Goal: Transaction & Acquisition: Purchase product/service

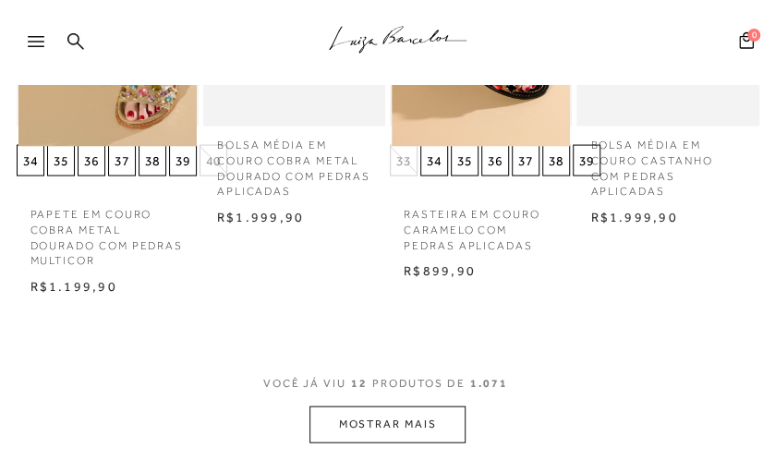
scroll to position [1200, 0]
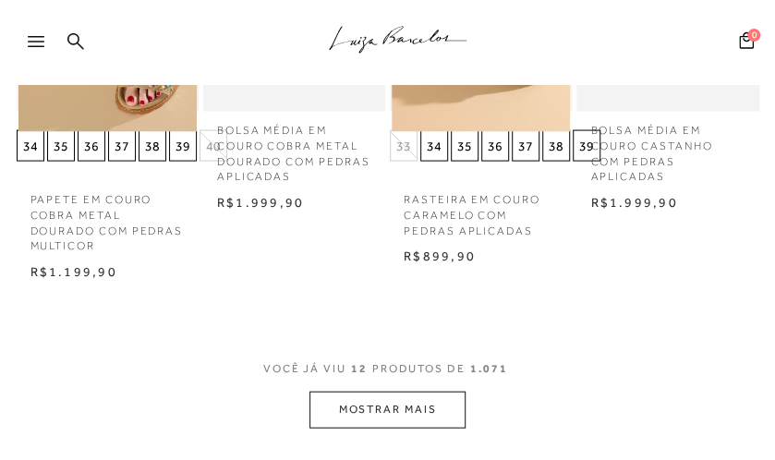
click at [367, 414] on button "MOSTRAR MAIS" at bounding box center [386, 409] width 155 height 36
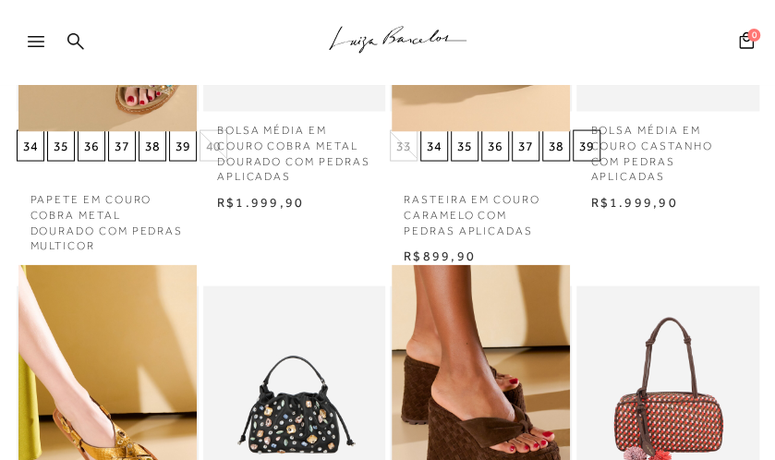
scroll to position [1477, 0]
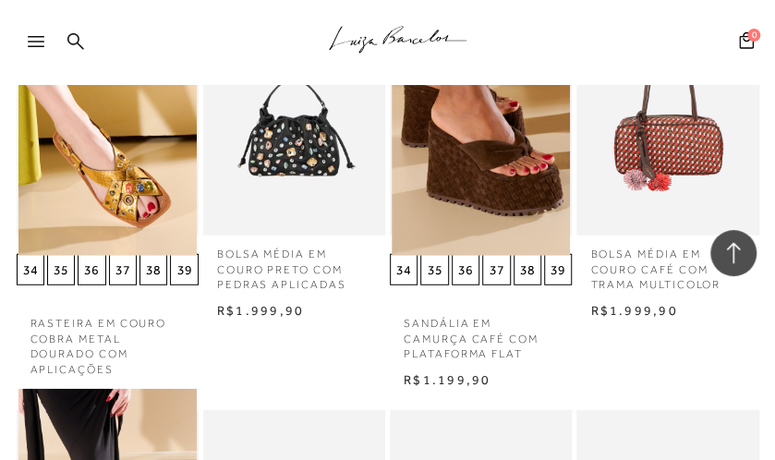
click at [28, 43] on icon at bounding box center [36, 41] width 17 height 11
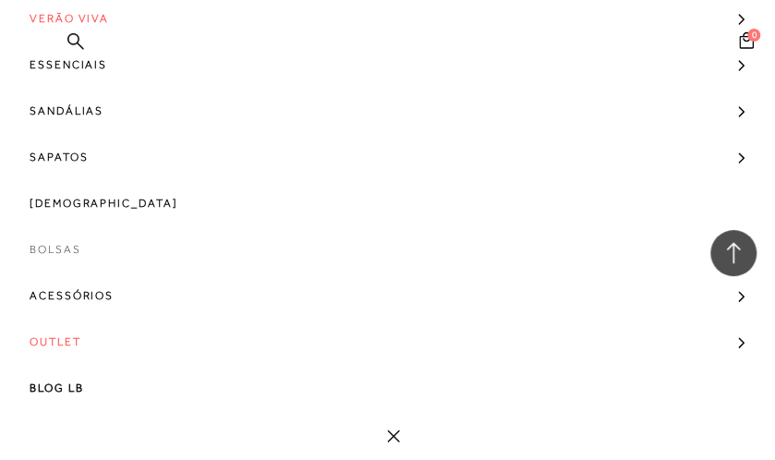
scroll to position [204, 0]
click at [37, 346] on span "Outlet" at bounding box center [56, 341] width 52 height 46
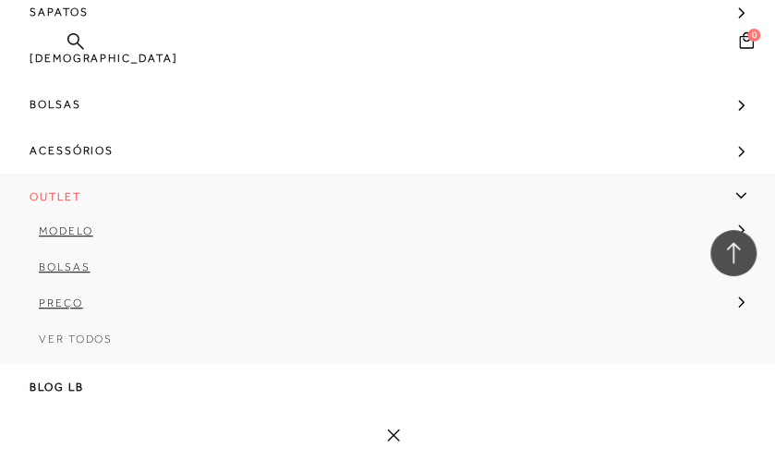
scroll to position [1662, 0]
click at [70, 189] on span "Outlet" at bounding box center [56, 197] width 52 height 46
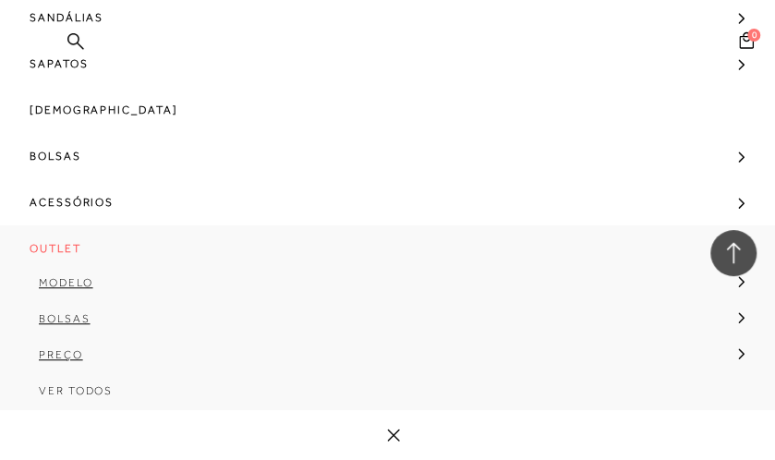
scroll to position [204, 0]
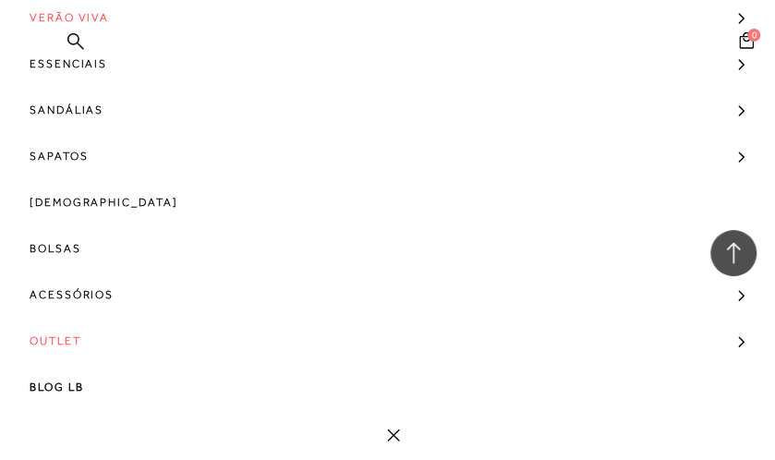
click at [62, 343] on span "Outlet" at bounding box center [56, 341] width 52 height 46
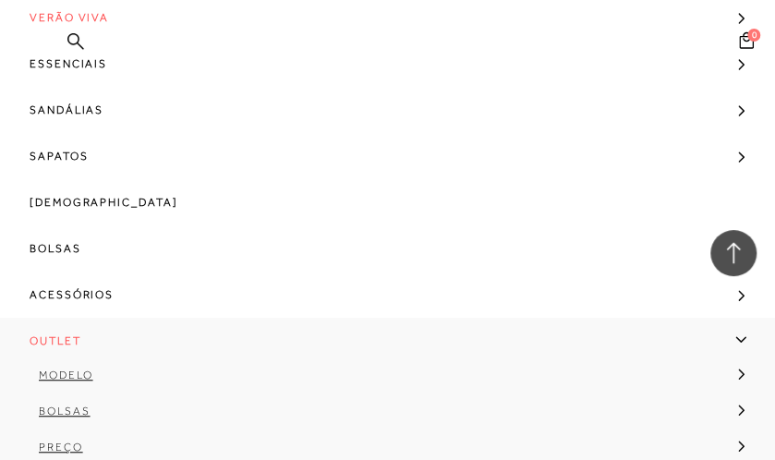
scroll to position [296, 0]
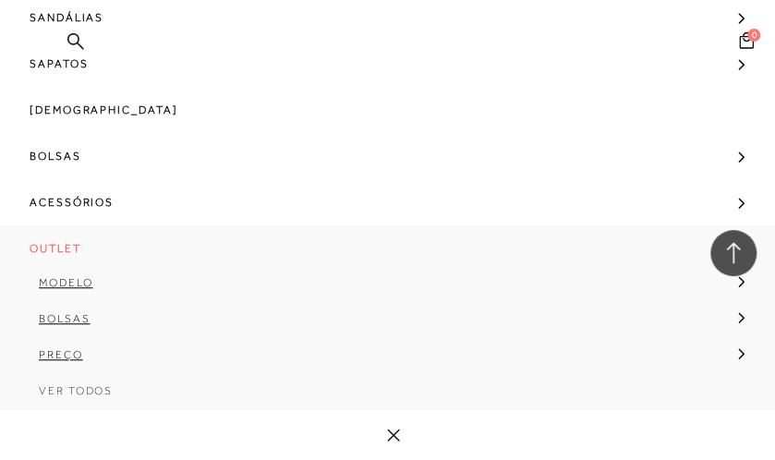
click at [81, 390] on span "Ver Todos" at bounding box center [76, 390] width 74 height 13
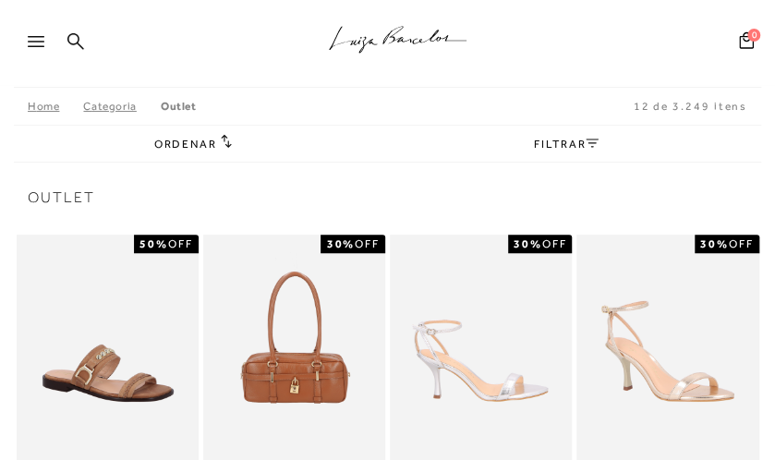
scroll to position [92, 0]
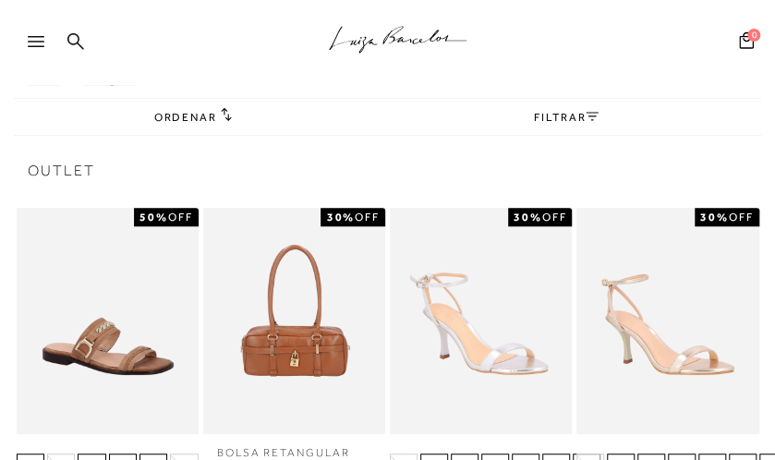
click at [567, 118] on link "FILTRAR" at bounding box center [566, 117] width 65 height 13
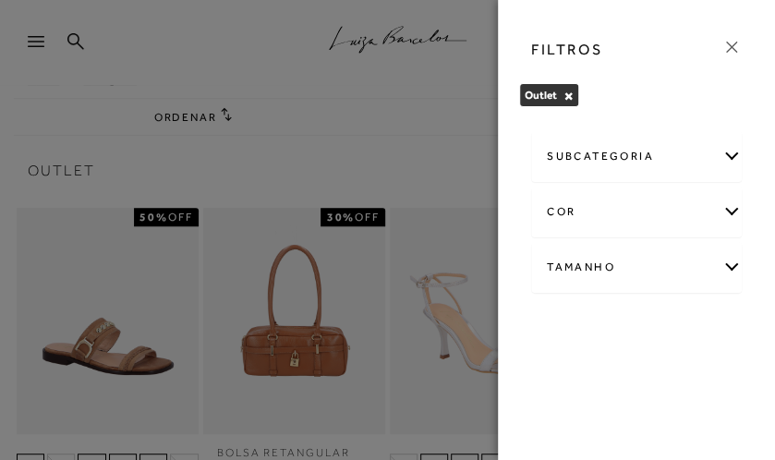
click at [712, 260] on div "Tamanho" at bounding box center [636, 267] width 209 height 49
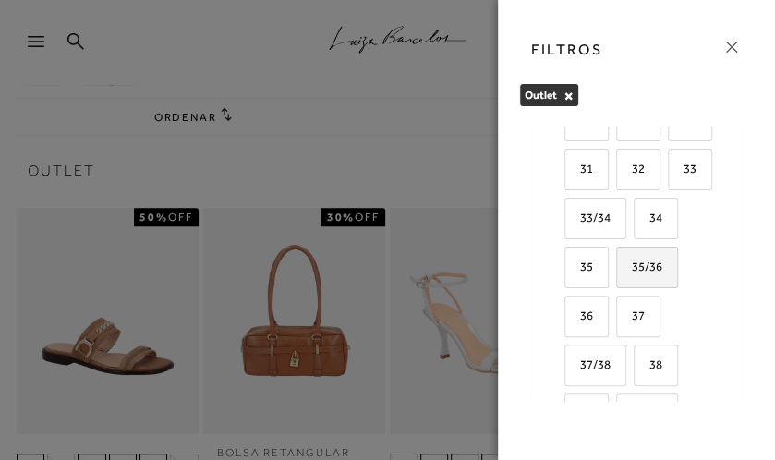
scroll to position [369, 0]
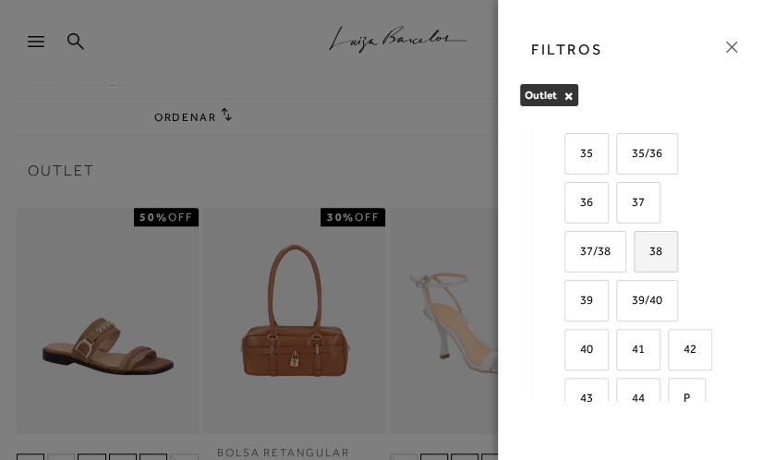
click at [647, 244] on span "38" at bounding box center [648, 251] width 27 height 14
click at [647, 245] on input "38" at bounding box center [640, 254] width 18 height 18
checkbox input "true"
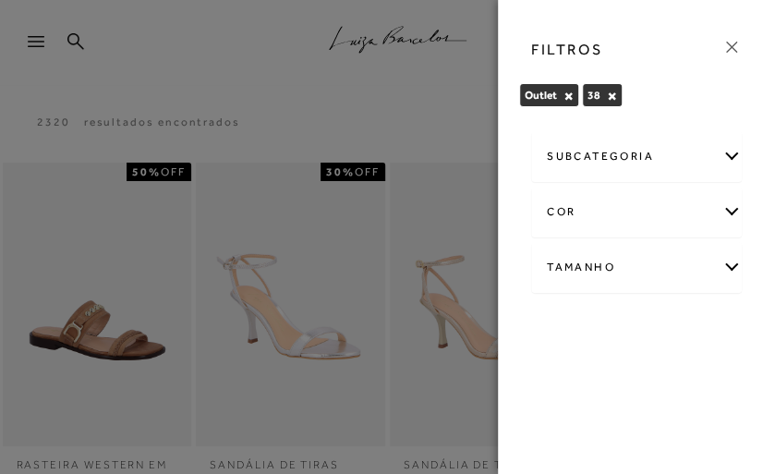
click at [488, 153] on div at bounding box center [387, 237] width 775 height 474
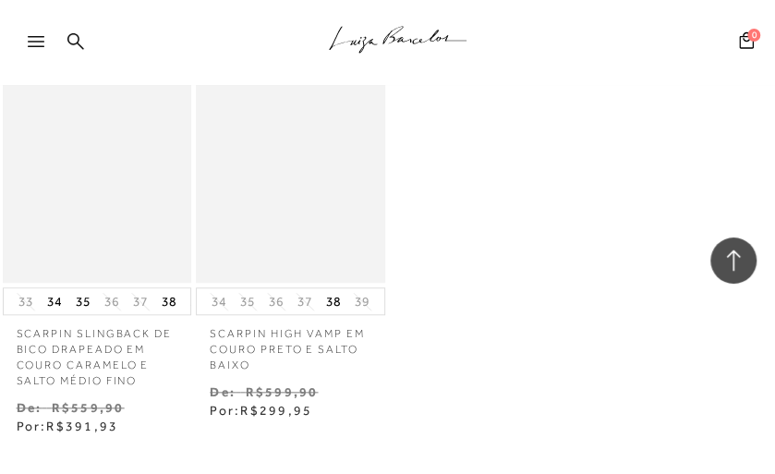
scroll to position [28575, 0]
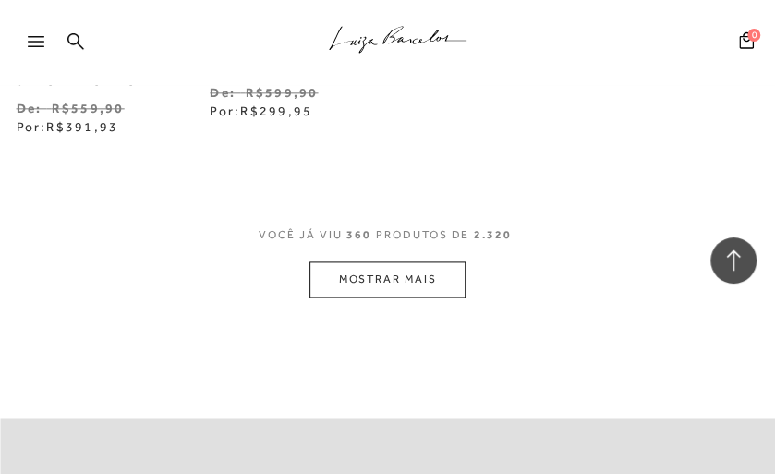
click at [402, 261] on button "MOSTRAR MAIS" at bounding box center [386, 279] width 155 height 36
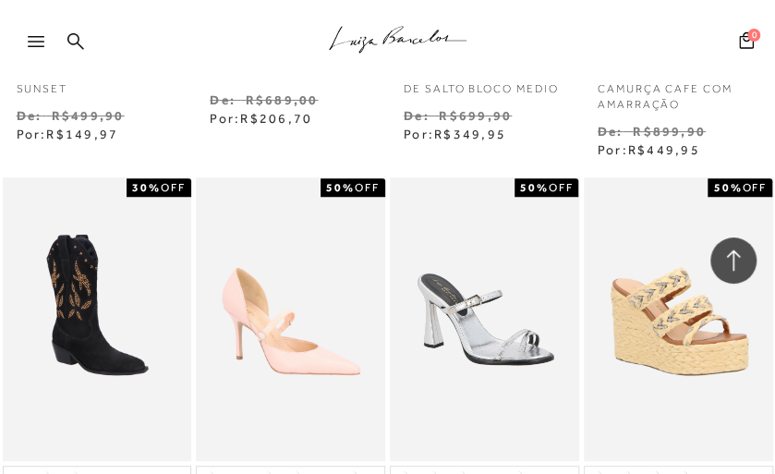
scroll to position [46302, 0]
